Goal: Find specific page/section: Find specific page/section

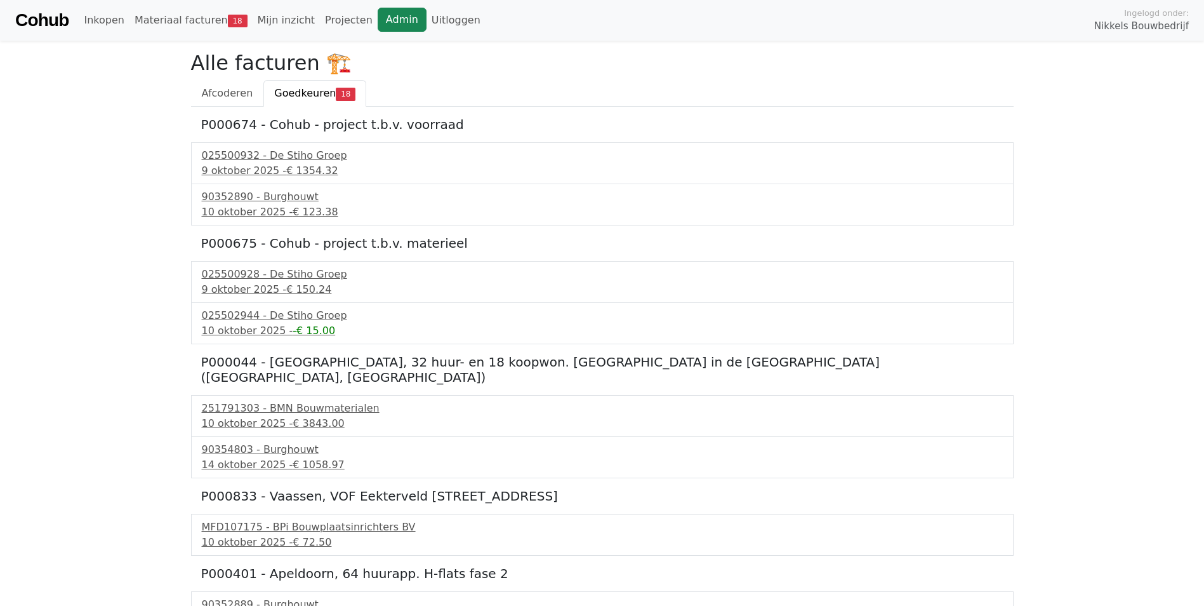
click at [378, 21] on link "Admin" at bounding box center [402, 20] width 49 height 24
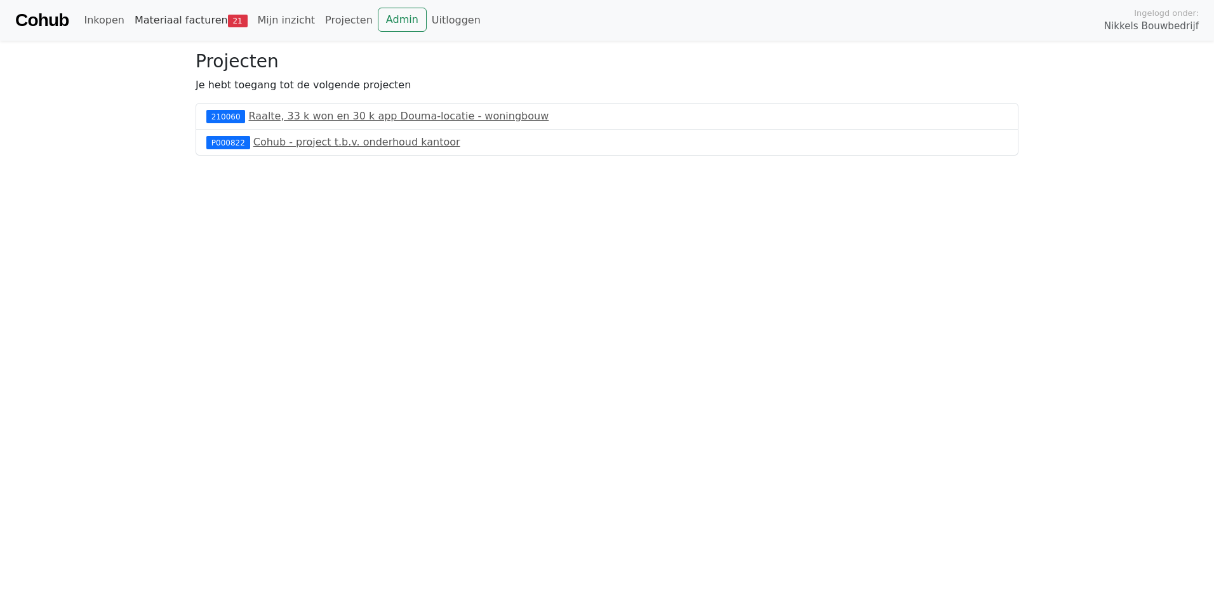
click at [177, 22] on link "Materiaal facturen 21" at bounding box center [191, 20] width 123 height 25
